Goal: Information Seeking & Learning: Learn about a topic

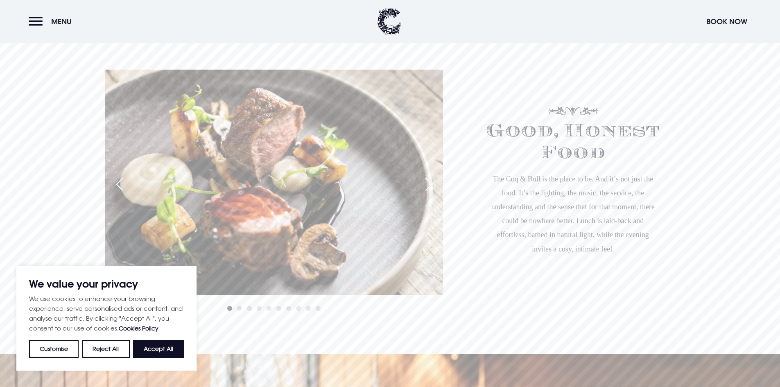
scroll to position [615, 0]
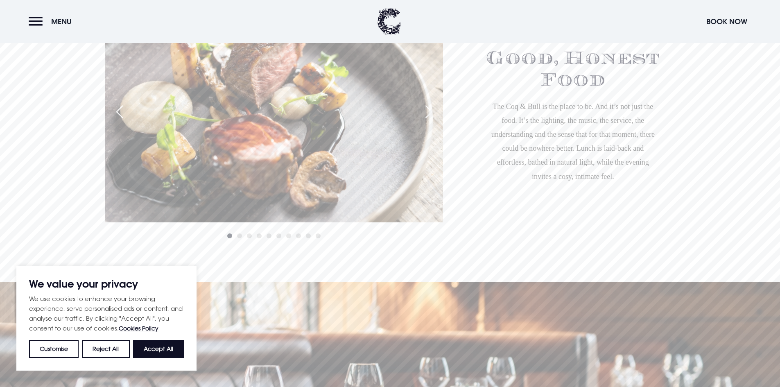
click at [180, 348] on button "Accept All" at bounding box center [158, 349] width 51 height 18
checkbox input "true"
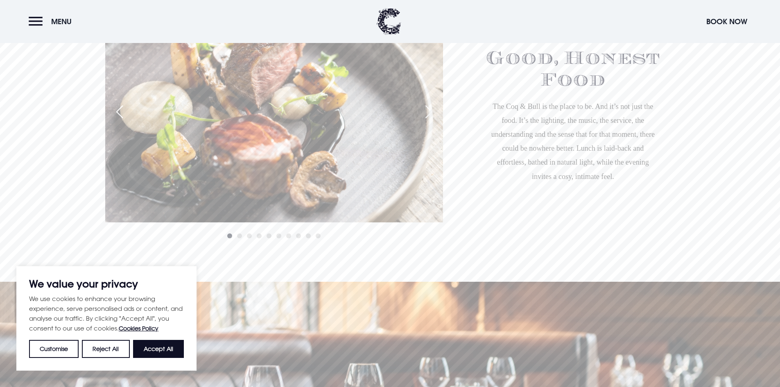
checkbox input "true"
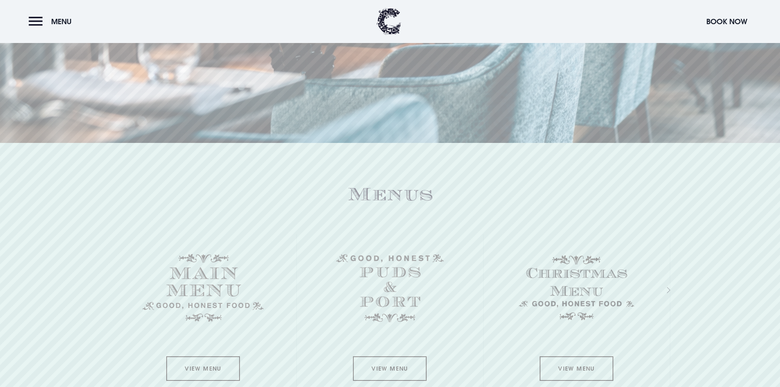
scroll to position [1229, 0]
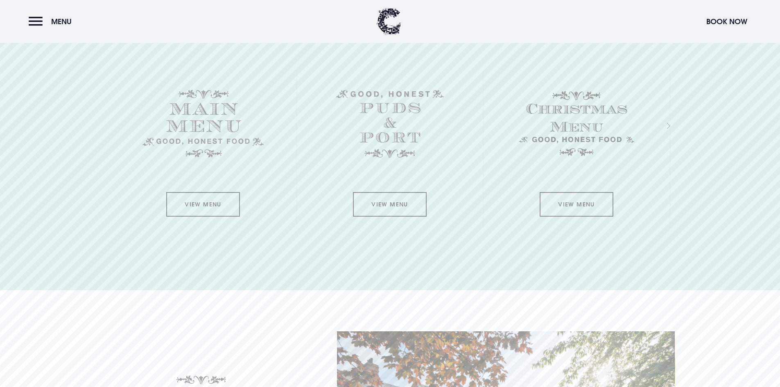
click at [194, 206] on link "View Menu" at bounding box center [203, 204] width 74 height 25
click at [188, 203] on link "View Menu" at bounding box center [203, 204] width 74 height 25
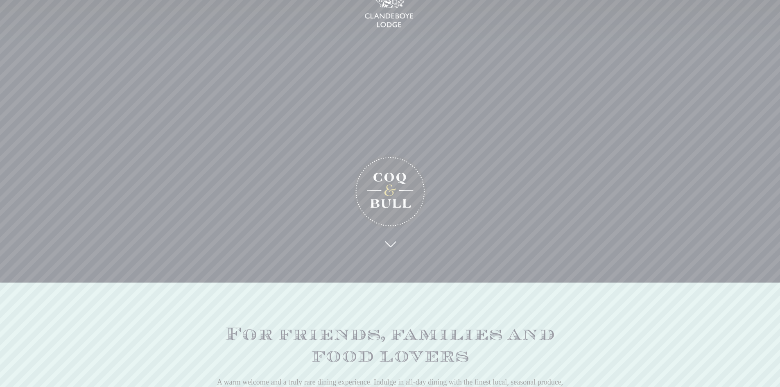
scroll to position [0, 0]
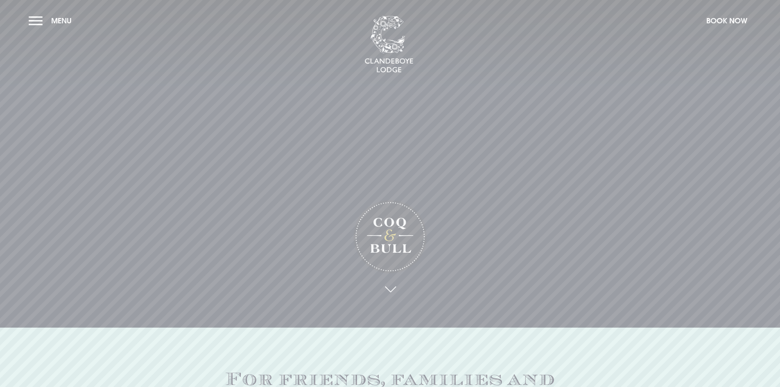
click at [58, 22] on span "Menu" at bounding box center [61, 20] width 20 height 9
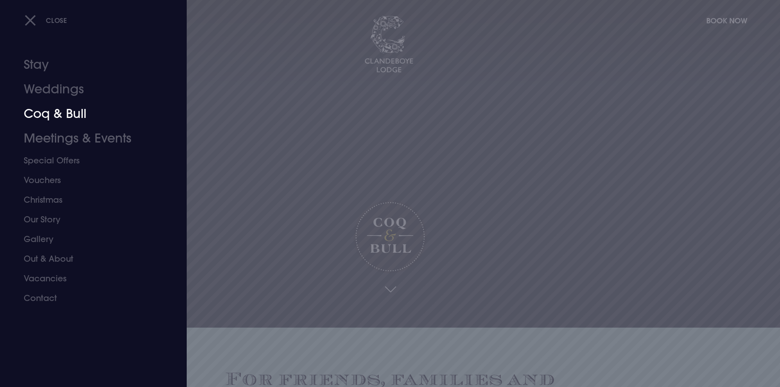
click at [44, 109] on link "Coq & Bull" at bounding box center [88, 114] width 129 height 25
